Goal: Find specific page/section: Find specific page/section

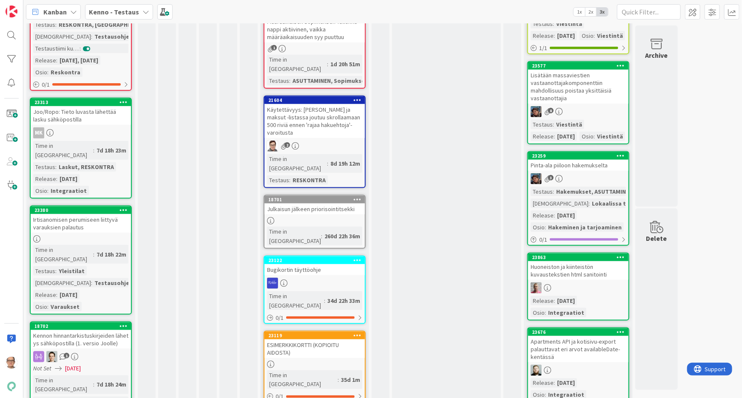
scroll to position [425, 0]
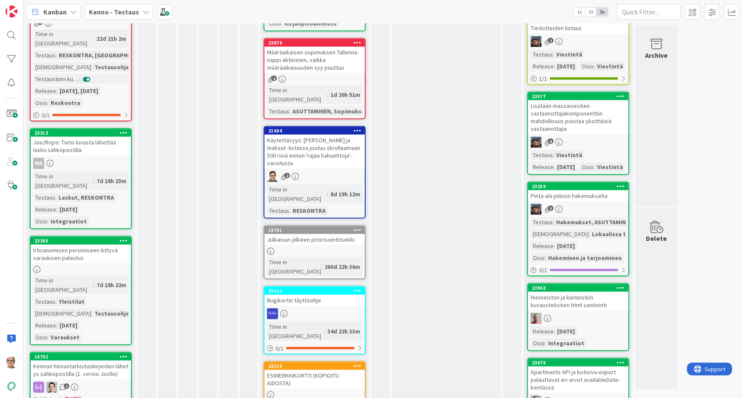
click at [71, 10] on icon at bounding box center [73, 11] width 7 height 7
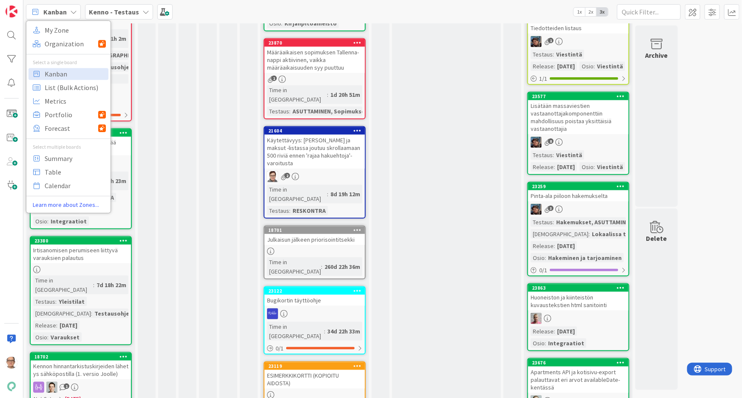
drag, startPoint x: 173, startPoint y: 69, endPoint x: 172, endPoint y: 64, distance: 5.7
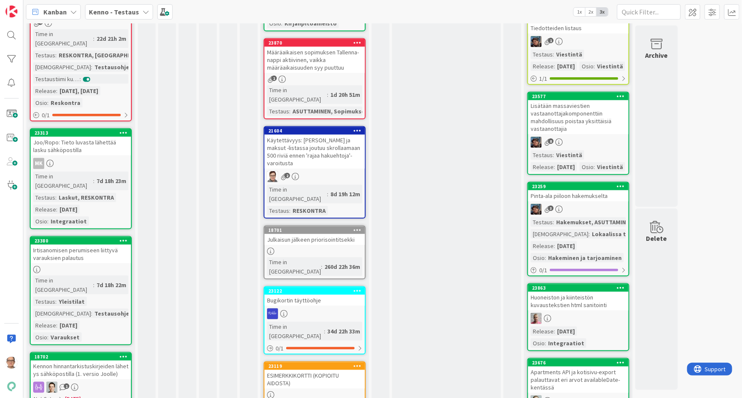
scroll to position [0, 0]
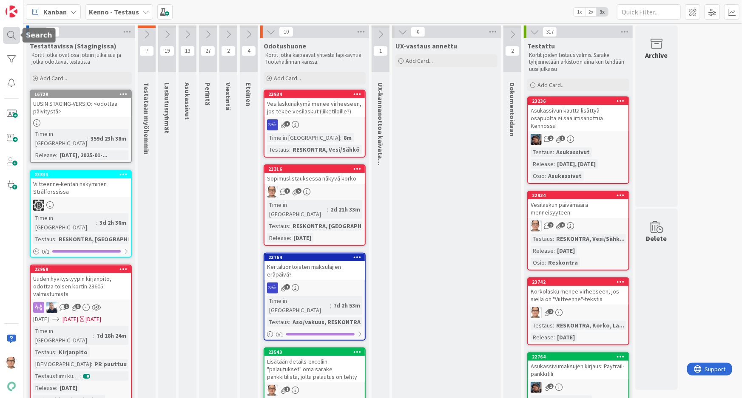
click at [9, 36] on div at bounding box center [11, 35] width 17 height 17
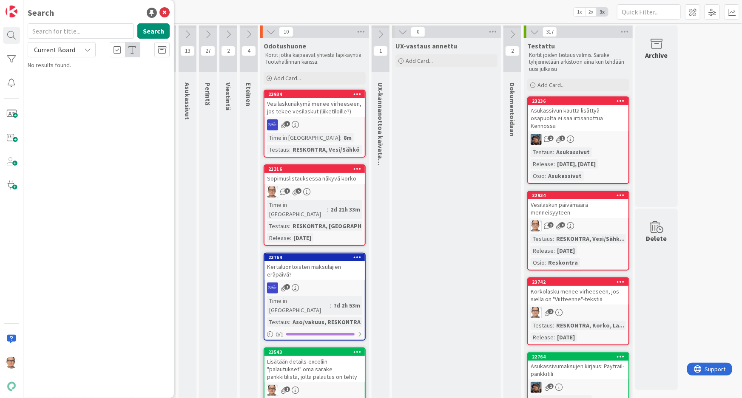
click at [82, 48] on div "Current Board" at bounding box center [62, 49] width 68 height 15
click at [56, 81] on span "All Boards" at bounding box center [76, 85] width 88 height 13
click at [57, 36] on input "text" at bounding box center [81, 30] width 106 height 15
type input "varauskalenteri"
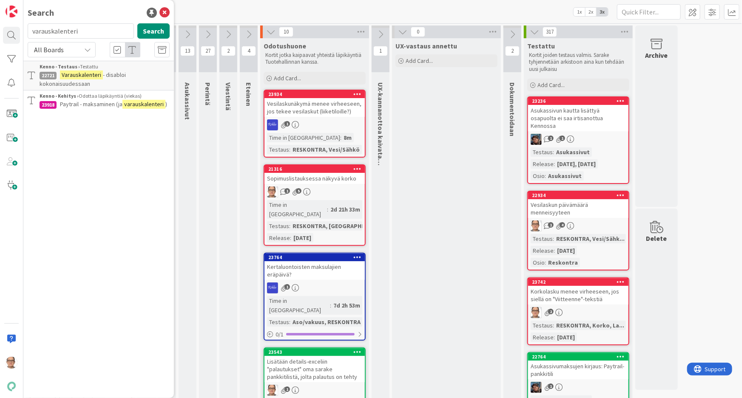
click at [76, 76] on mark "Varauskalenteri" at bounding box center [81, 75] width 43 height 9
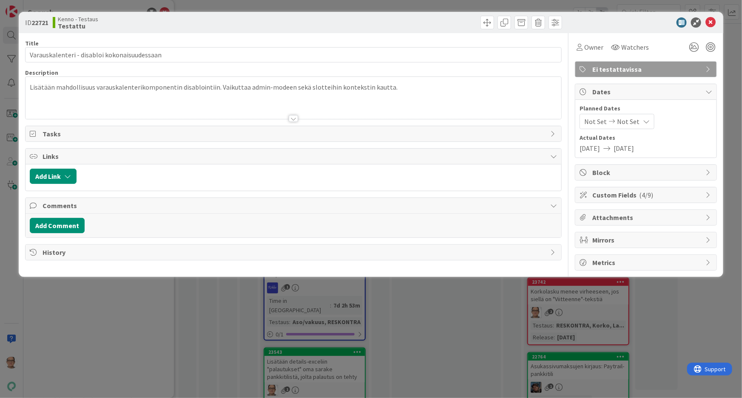
click at [293, 116] on div at bounding box center [293, 118] width 9 height 7
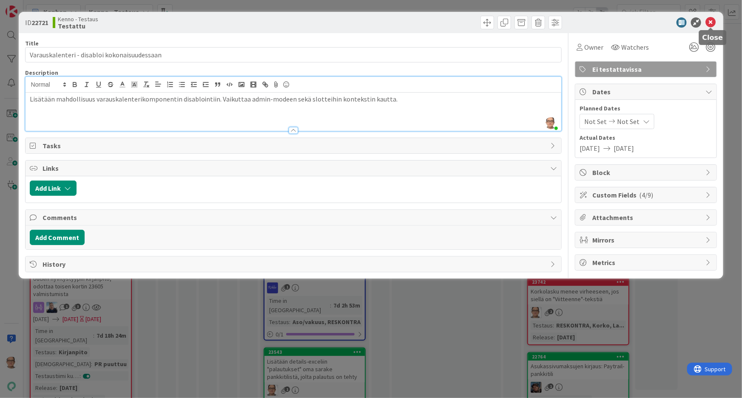
click at [710, 20] on icon at bounding box center [710, 22] width 10 height 10
